Goal: Find specific page/section: Find specific page/section

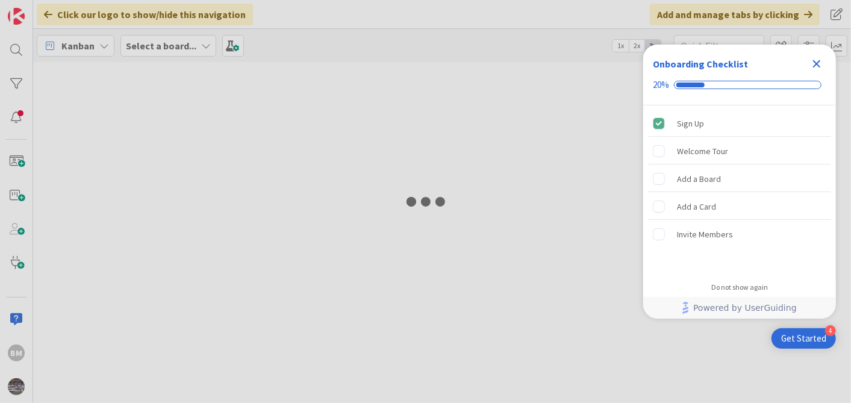
type input "1943"
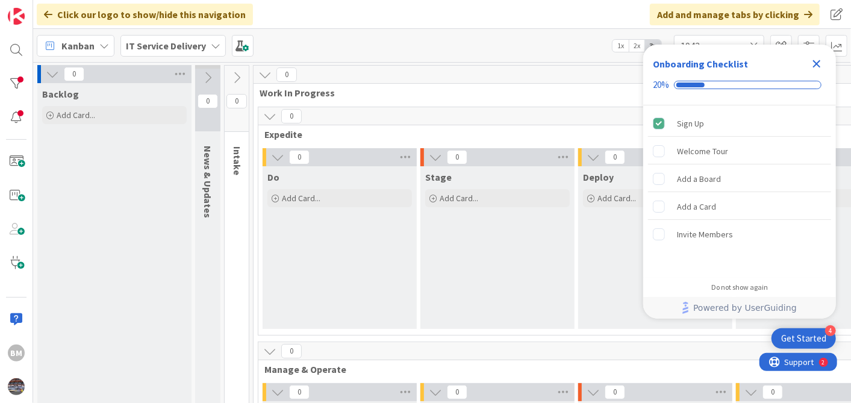
click at [814, 69] on icon "Close Checklist" at bounding box center [816, 64] width 14 height 14
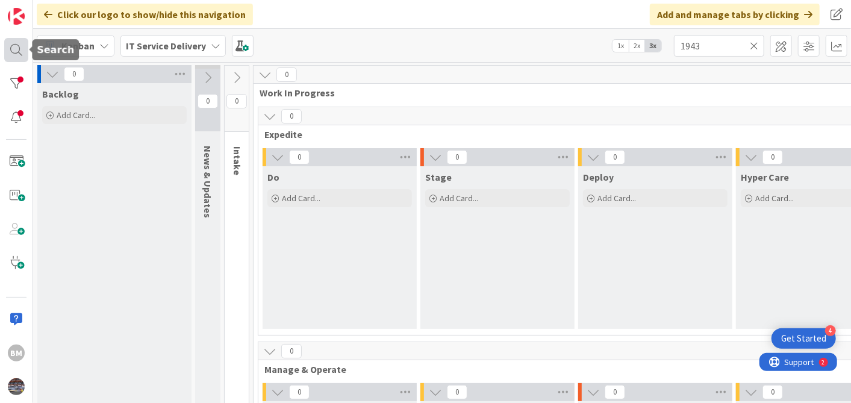
click at [15, 54] on div at bounding box center [16, 50] width 24 height 24
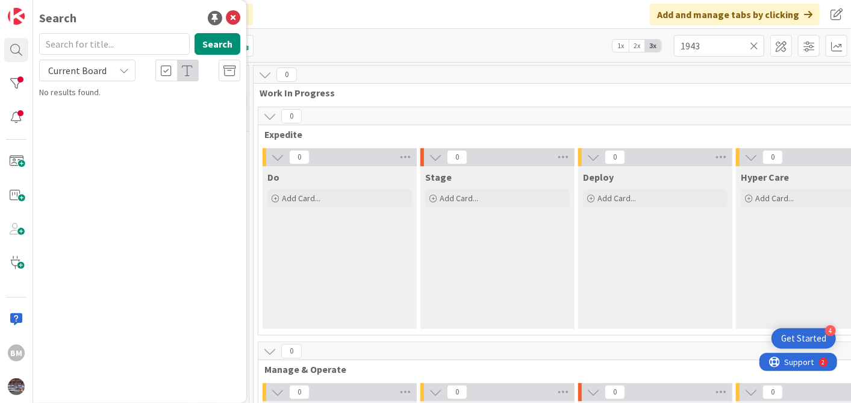
click at [122, 46] on input "text" at bounding box center [114, 44] width 151 height 22
type input "1505"
click at [118, 97] on b "IT Service Delivery ›" at bounding box center [89, 94] width 67 height 9
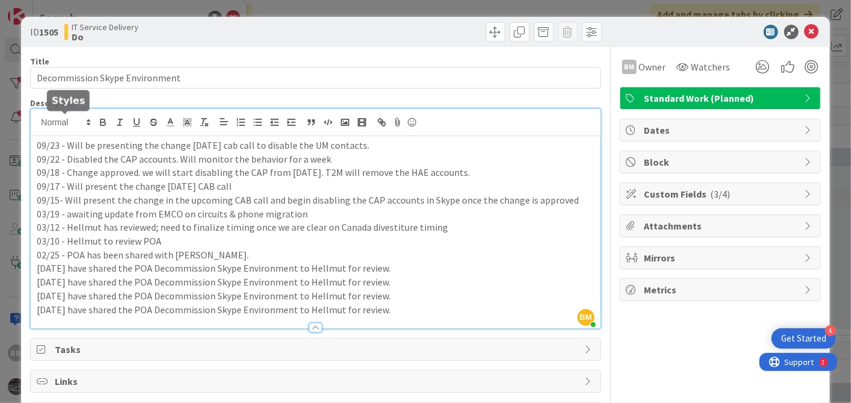
click at [40, 122] on div "BM Balaji Mali just joined 09/23 - Will be presenting the change tomorrow’s cab…" at bounding box center [315, 218] width 569 height 219
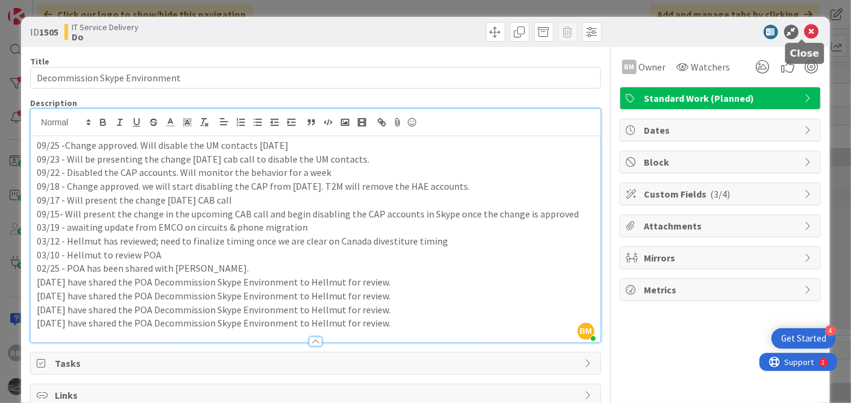
click at [804, 37] on icon at bounding box center [811, 32] width 14 height 14
